Goal: Check status: Check status

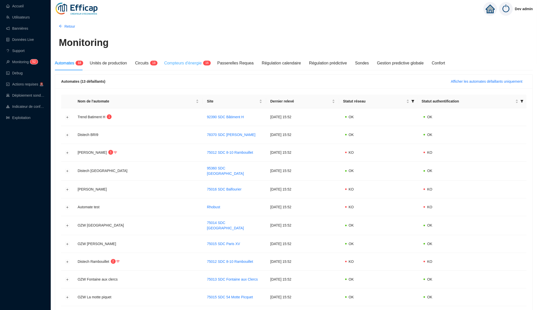
click at [177, 66] on div "Compteurs d'énergie 1 6" at bounding box center [186, 63] width 45 height 14
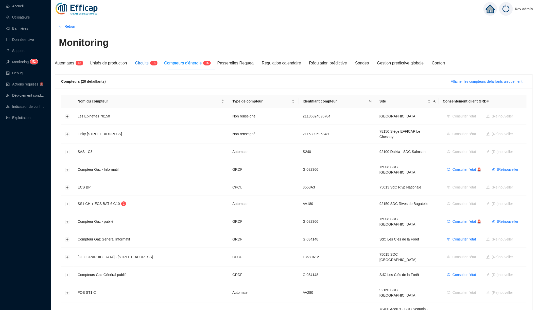
click at [149, 65] on span "Circuits" at bounding box center [141, 63] width 13 height 4
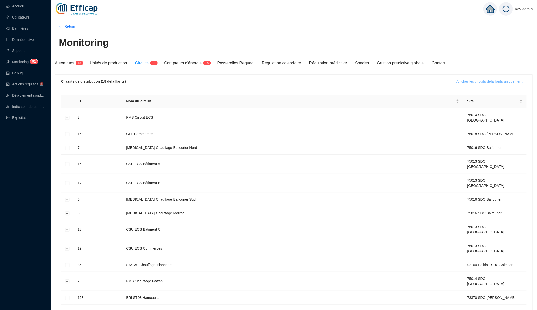
click at [459, 81] on span "Afficher les circuits défaillants uniquement" at bounding box center [490, 81] width 66 height 5
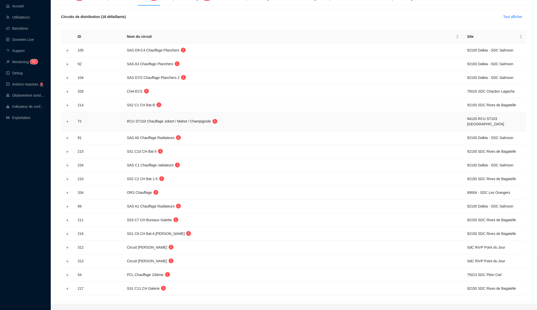
scroll to position [70, 0]
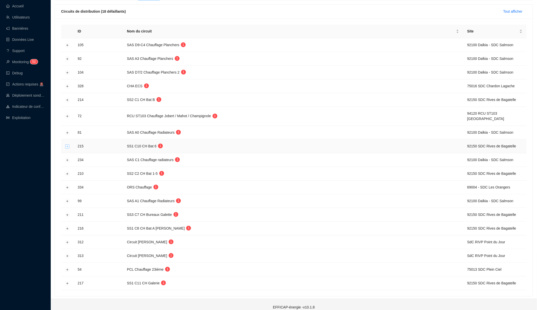
click at [67, 144] on button "Développer la ligne" at bounding box center [67, 146] width 4 height 4
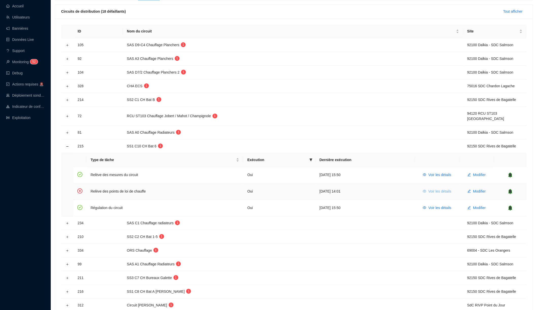
click at [433, 189] on span "Voir les détails" at bounding box center [439, 191] width 23 height 5
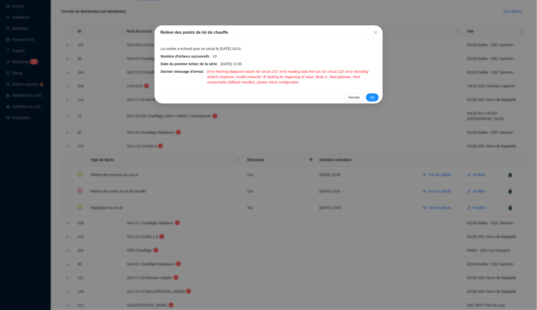
click at [299, 136] on div "Relève des points de loi de chauffe La routine a échoué pour ce circuit le [DAT…" at bounding box center [268, 155] width 537 height 310
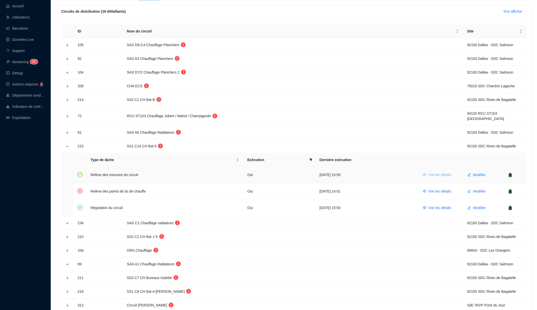
click at [423, 173] on icon "eye" at bounding box center [425, 175] width 4 height 4
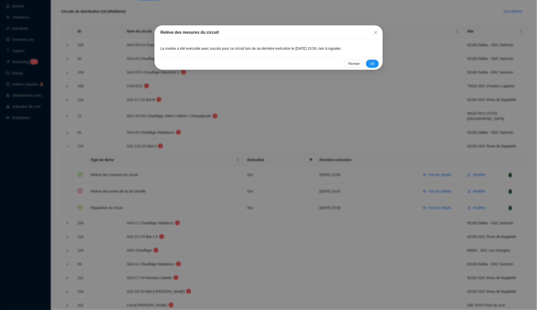
click at [289, 111] on div "Relève des mesures du circuit La routine a été exécutée avec succès pour ce cir…" at bounding box center [268, 155] width 537 height 310
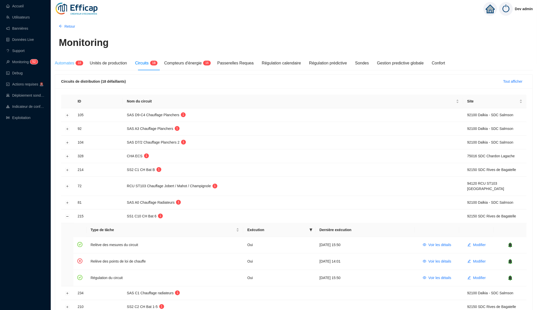
scroll to position [0, 0]
click at [74, 64] on span "Automates" at bounding box center [64, 63] width 19 height 4
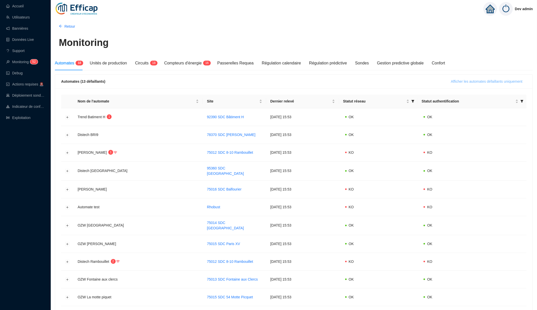
click at [454, 81] on span "Afficher les automates défaillants uniquement" at bounding box center [487, 81] width 72 height 5
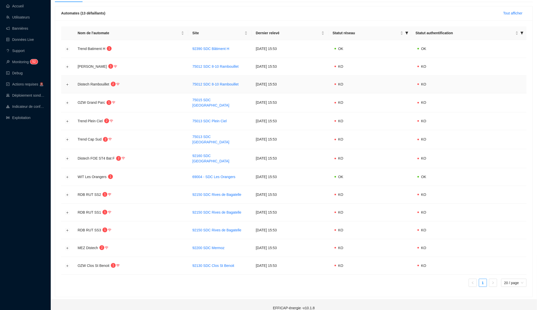
scroll to position [68, 0]
click at [68, 193] on button "Développer la ligne" at bounding box center [67, 195] width 4 height 4
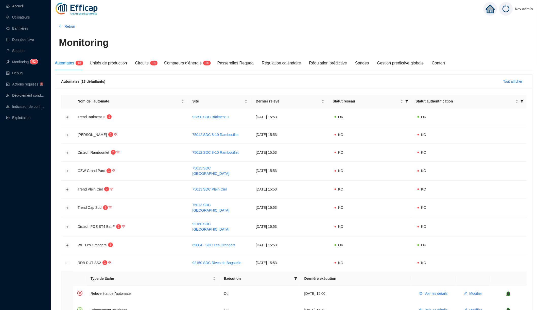
scroll to position [0, 0]
